Goal: Book appointment/travel/reservation

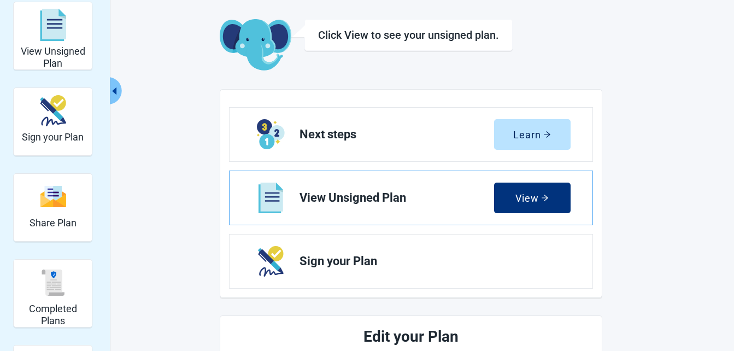
scroll to position [109, 0]
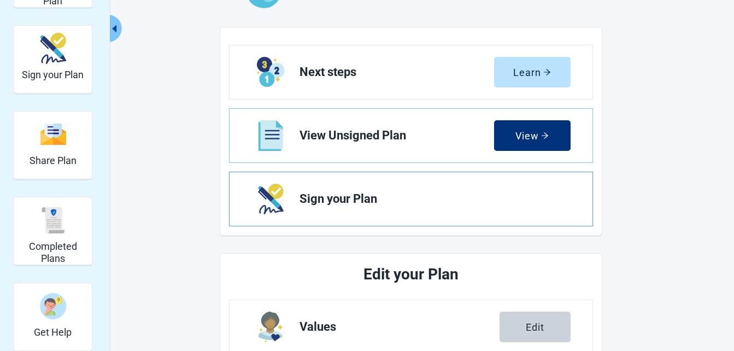
click at [368, 200] on span "Sign your Plan" at bounding box center [431, 198] width 262 height 13
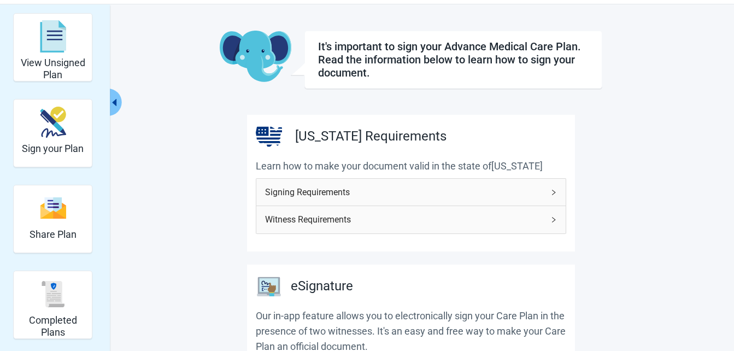
scroll to position [55, 0]
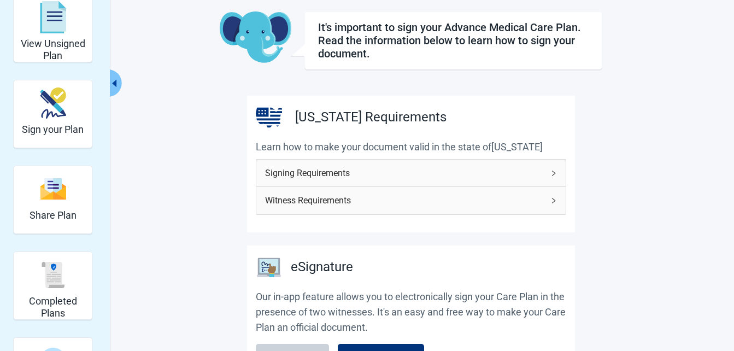
click at [553, 172] on icon "right" at bounding box center [554, 173] width 7 height 7
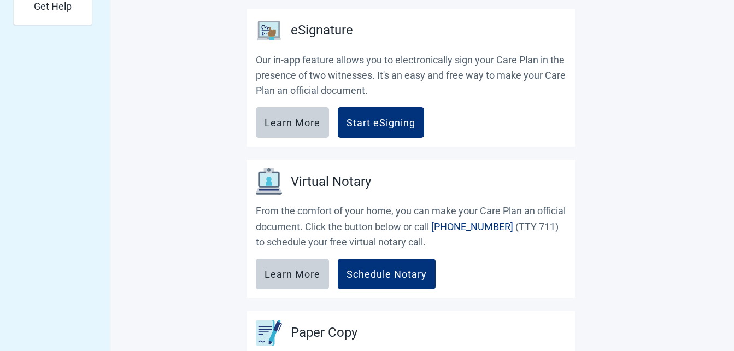
scroll to position [437, 0]
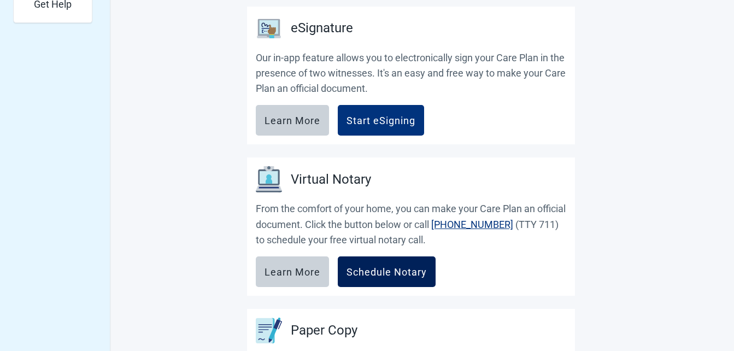
click at [389, 273] on div "Schedule Notary" at bounding box center [387, 271] width 80 height 11
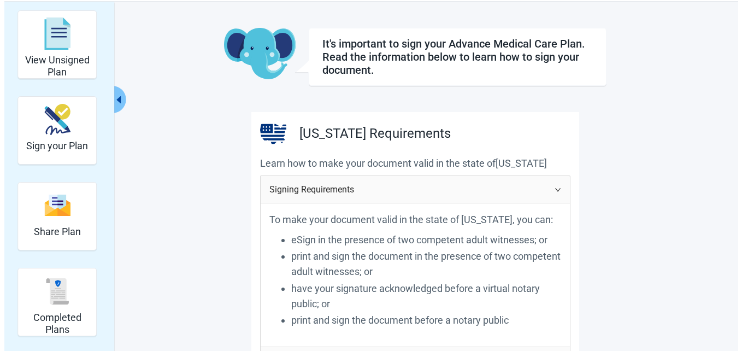
scroll to position [0, 0]
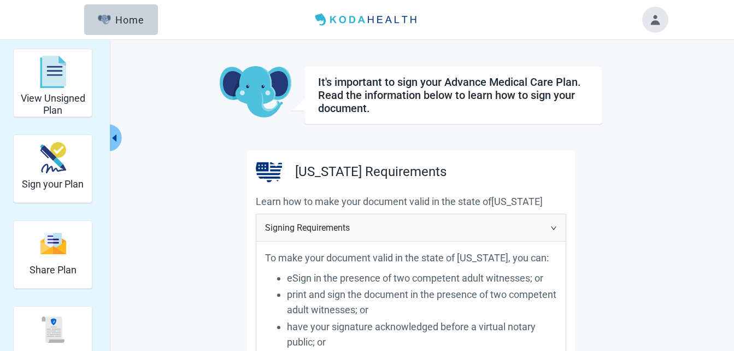
click at [661, 14] on button "Toggle account menu" at bounding box center [655, 20] width 26 height 26
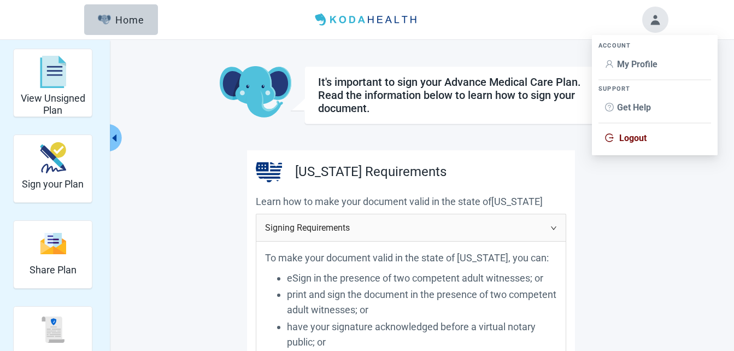
click at [633, 135] on span "Logout" at bounding box center [632, 138] width 27 height 10
